Goal: Navigation & Orientation: Find specific page/section

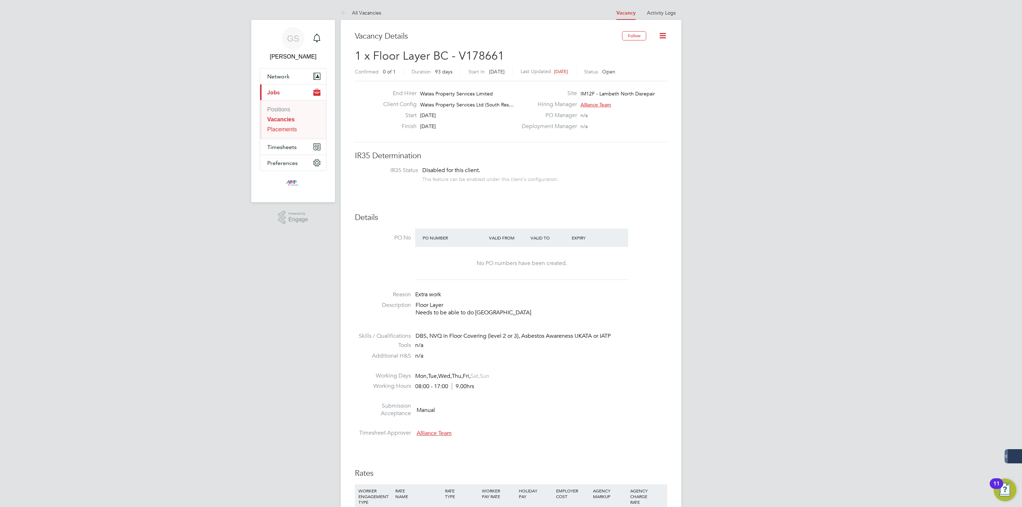
click at [282, 132] on link "Placements" at bounding box center [282, 129] width 30 height 6
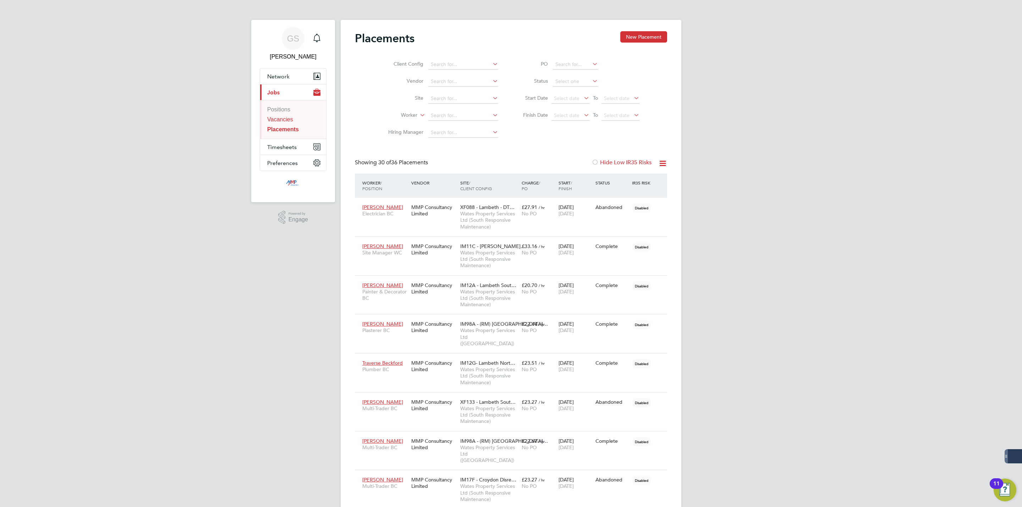
scroll to position [27, 49]
click at [288, 120] on link "Vacancies" at bounding box center [280, 119] width 26 height 6
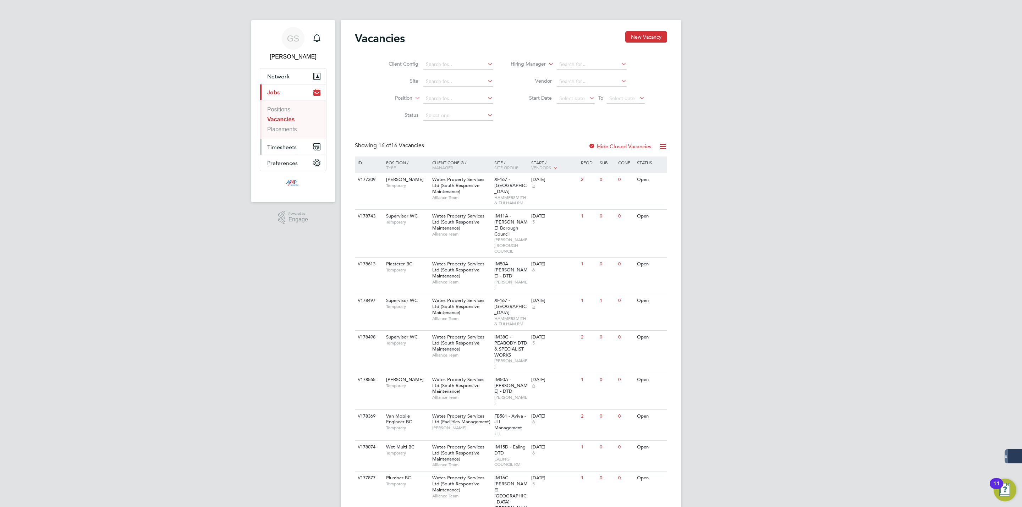
click at [294, 151] on button "Timesheets" at bounding box center [293, 147] width 66 height 16
click at [294, 127] on link "Timesheets" at bounding box center [281, 125] width 29 height 6
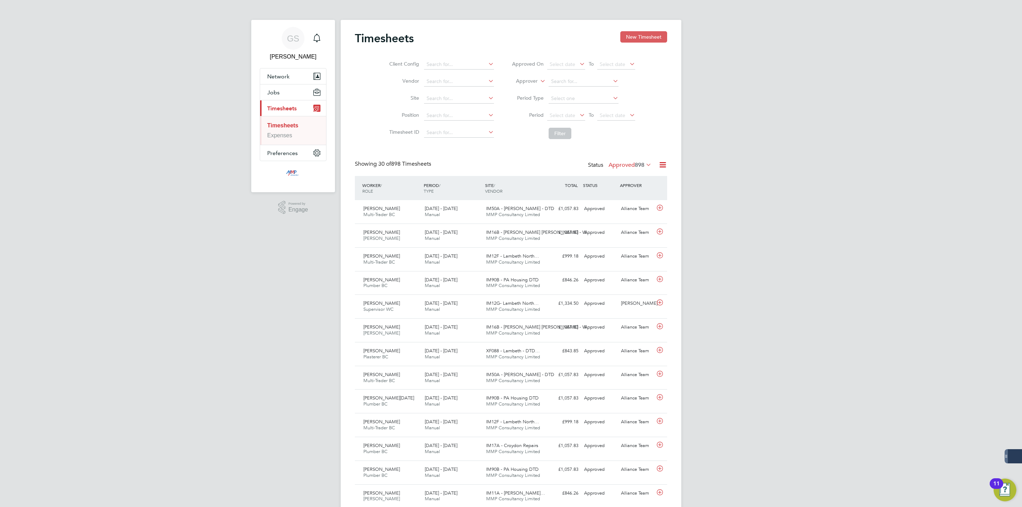
click at [634, 34] on button "New Timesheet" at bounding box center [643, 36] width 47 height 11
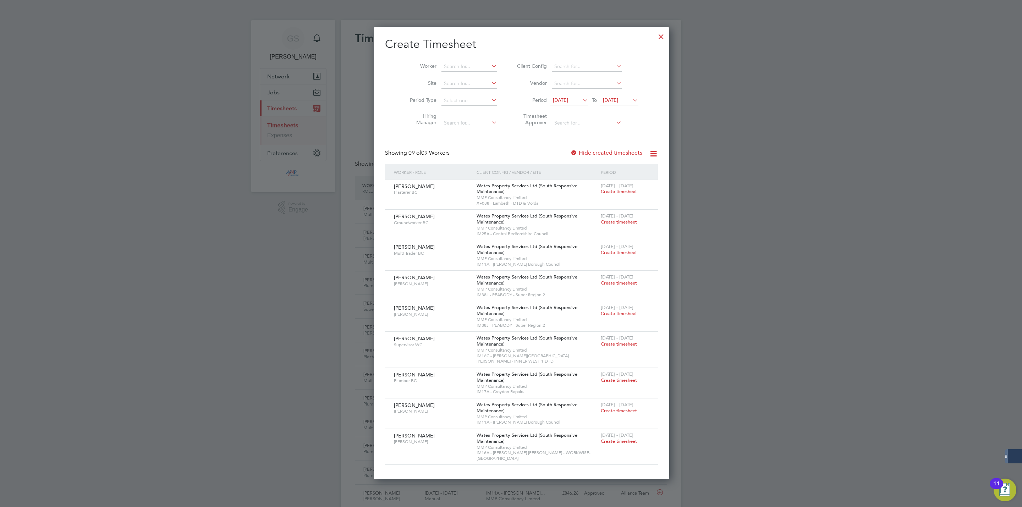
click at [593, 155] on label "Hide created timesheets" at bounding box center [606, 152] width 72 height 7
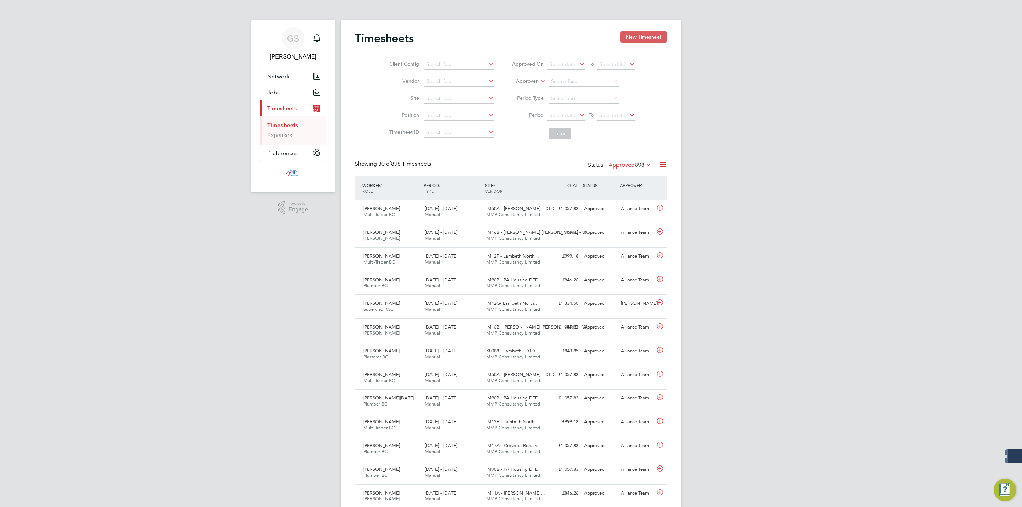
click at [636, 40] on button "New Timesheet" at bounding box center [643, 36] width 47 height 11
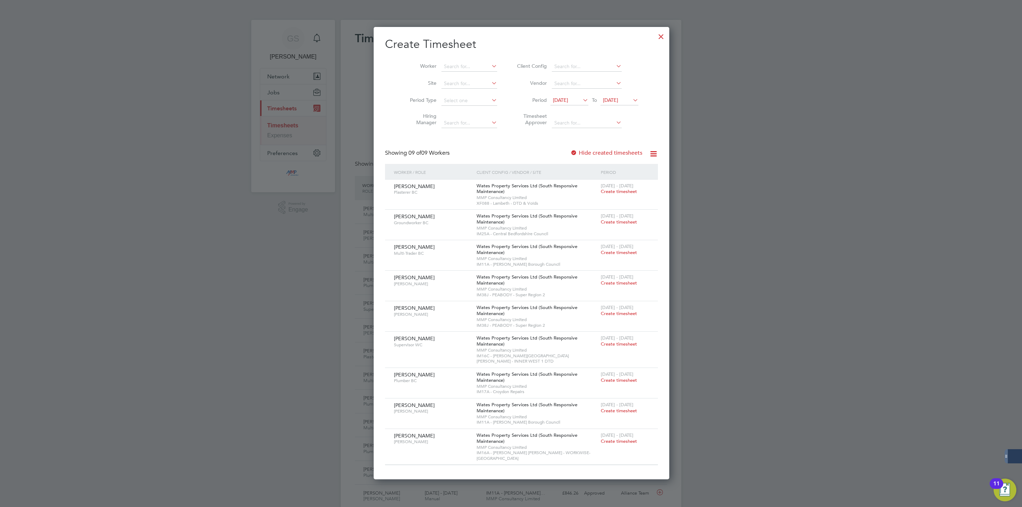
click at [655, 40] on div at bounding box center [661, 34] width 13 height 13
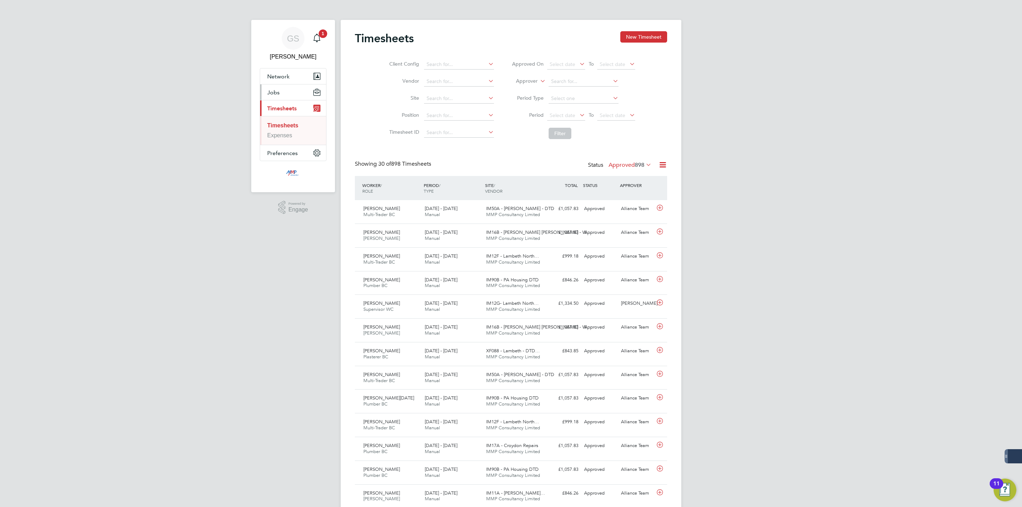
click at [281, 94] on button "Jobs" at bounding box center [293, 92] width 66 height 16
click at [283, 118] on link "Vacancies" at bounding box center [280, 119] width 26 height 6
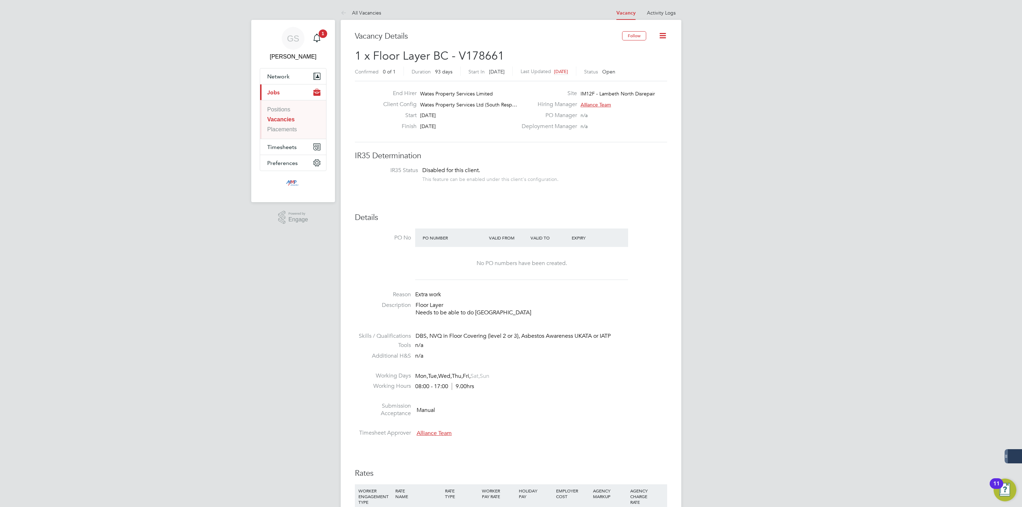
click at [274, 106] on ul "Positions Vacancies Placements" at bounding box center [293, 119] width 66 height 39
click at [275, 112] on link "Positions" at bounding box center [278, 109] width 23 height 6
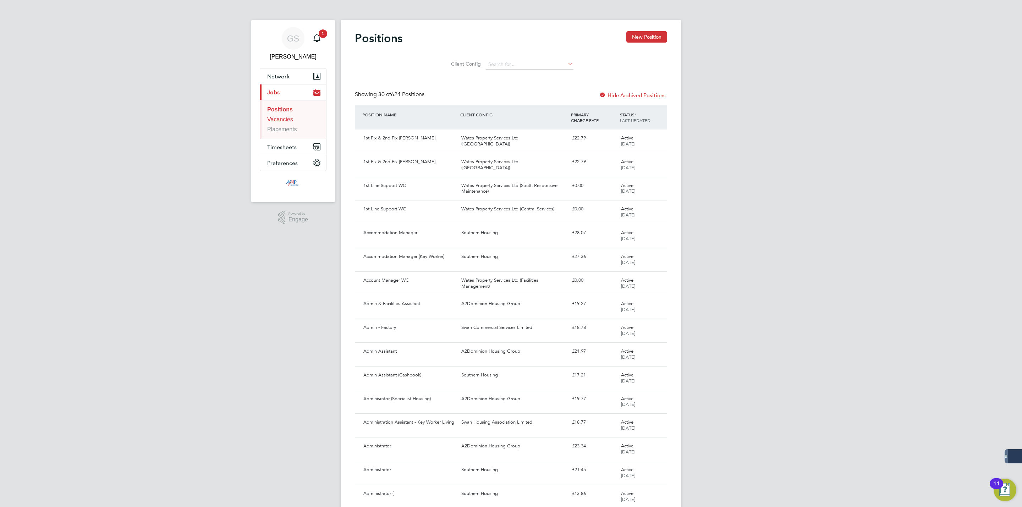
click at [278, 117] on link "Vacancies" at bounding box center [280, 119] width 26 height 6
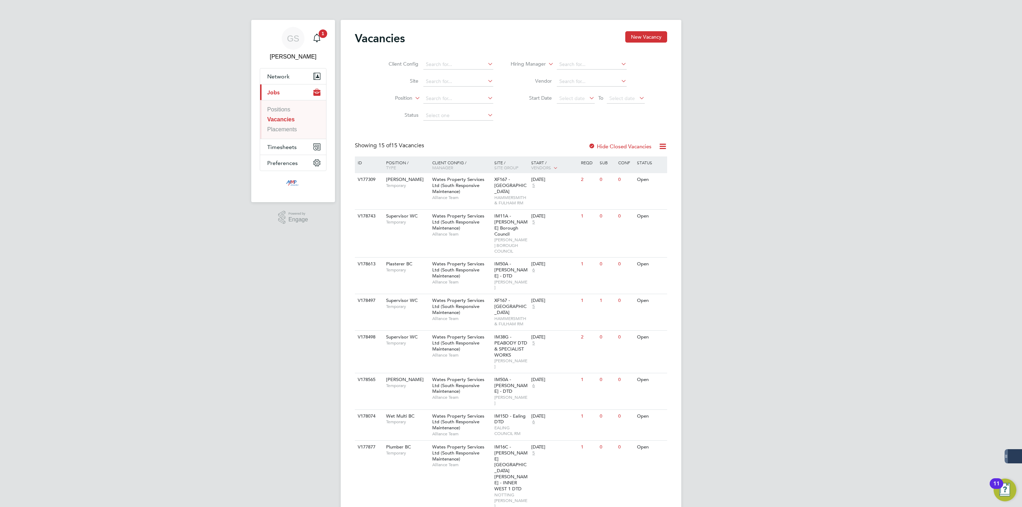
click at [294, 136] on ul "Positions Vacancies Placements" at bounding box center [293, 119] width 66 height 39
click at [294, 129] on link "Placements" at bounding box center [282, 129] width 30 height 6
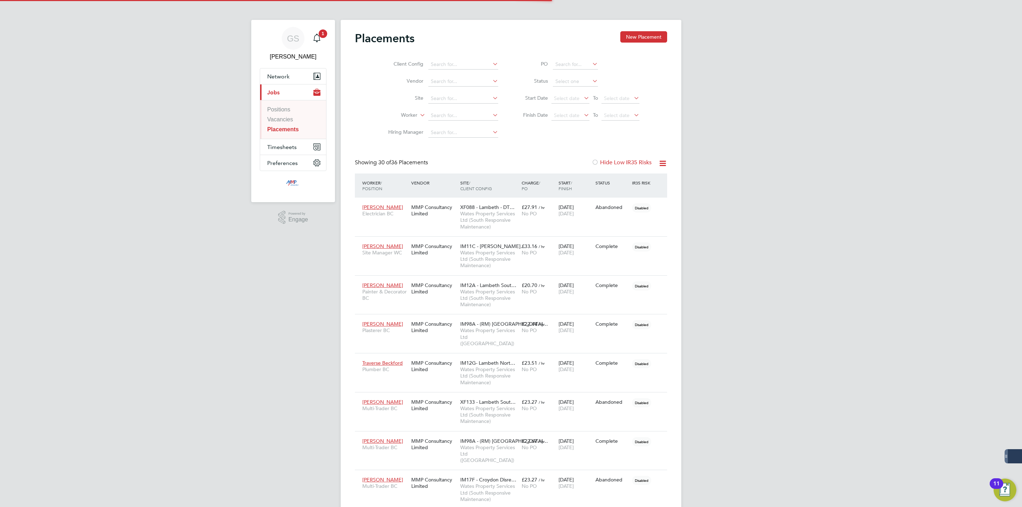
scroll to position [27, 49]
click at [582, 79] on input at bounding box center [575, 82] width 45 height 10
click at [580, 84] on input at bounding box center [575, 82] width 45 height 10
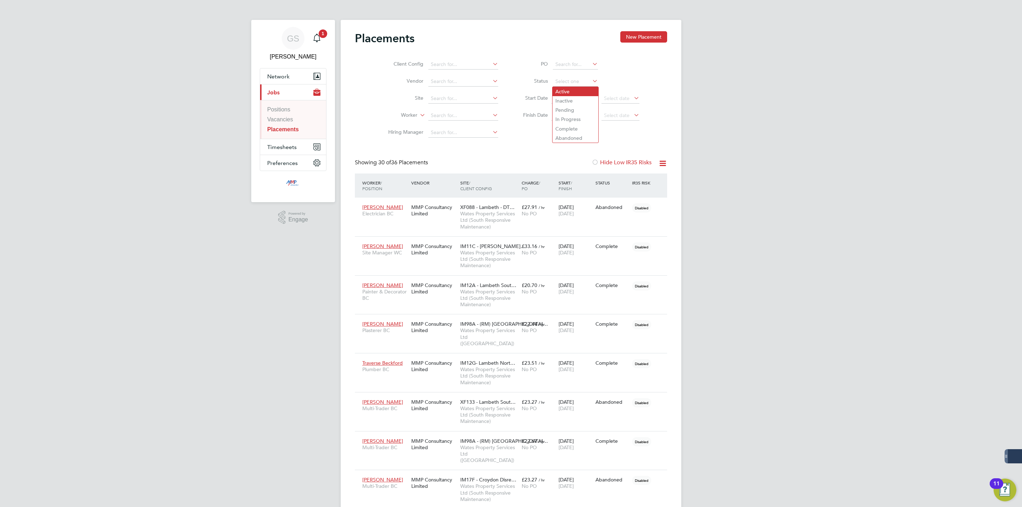
click at [576, 89] on li "Active" at bounding box center [576, 91] width 46 height 9
type input "Active"
click at [284, 117] on link "Vacancies" at bounding box center [280, 119] width 26 height 6
